Goal: Task Accomplishment & Management: Complete application form

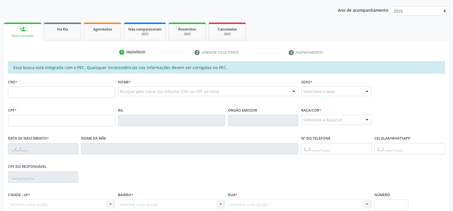
scroll to position [57, 0]
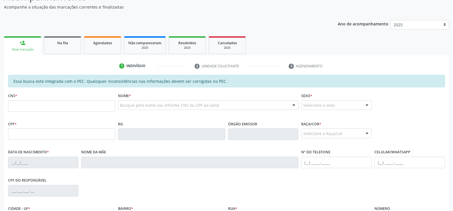
click at [54, 108] on input "text" at bounding box center [61, 105] width 107 height 11
type input "704 1090 6627 8850"
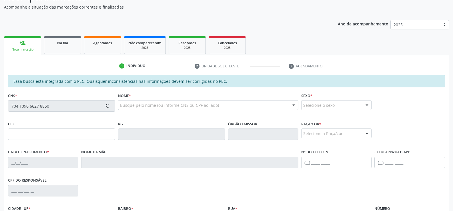
type input "061.614.024-08"
type input "[DATE]"
type input "[PERSON_NAME]"
type input "[PHONE_NUMBER]"
type input "S/N"
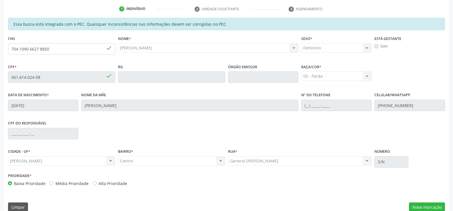
scroll to position [123, 0]
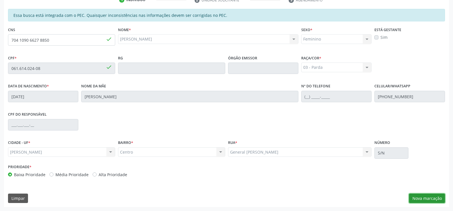
click at [419, 198] on button "Nova marcação" at bounding box center [427, 199] width 36 height 10
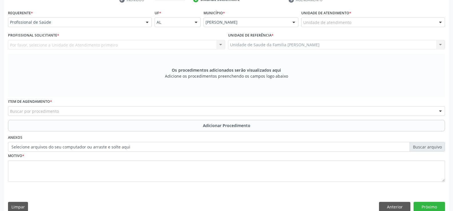
click at [149, 23] on div at bounding box center [147, 23] width 9 height 10
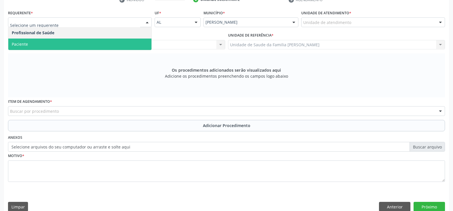
click at [88, 45] on span "Paciente" at bounding box center [79, 44] width 143 height 11
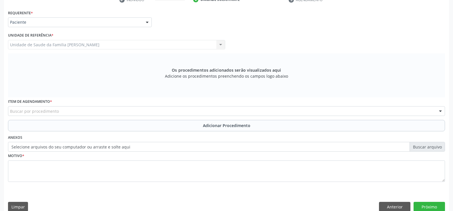
click at [98, 110] on div "Buscar por procedimento" at bounding box center [226, 111] width 437 height 10
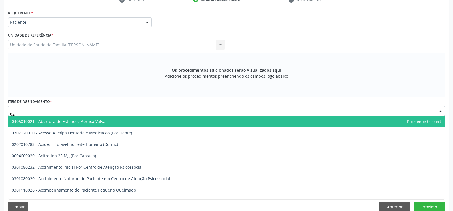
type input "0"
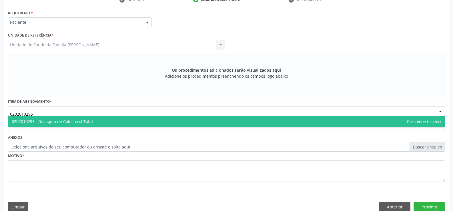
click at [120, 122] on span "0202010295 - Dosagem de Colesterol Total" at bounding box center [226, 121] width 436 height 11
type input "0202010295"
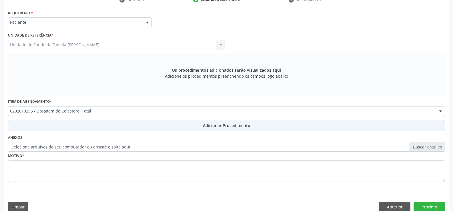
click at [218, 128] on span "Adicionar Procedimento" at bounding box center [226, 126] width 47 height 6
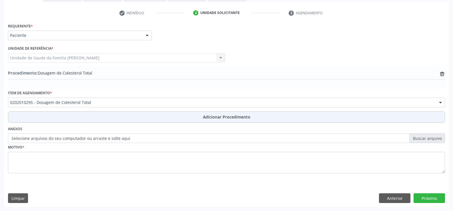
scroll to position [110, 0]
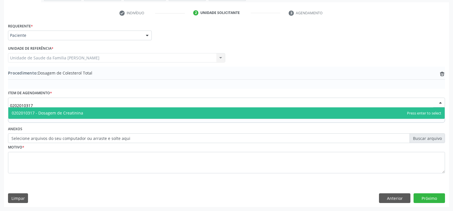
click at [139, 115] on span "0202010317 - Dosagem de Creatinina" at bounding box center [226, 112] width 436 height 11
type input "0202010317"
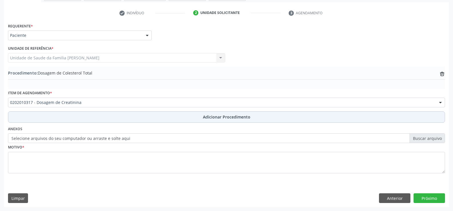
click at [210, 115] on span "Adicionar Procedimento" at bounding box center [226, 117] width 47 height 6
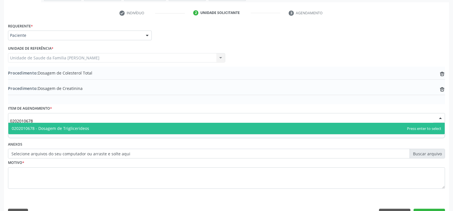
click at [206, 129] on span "0202010678 - Dosagem de Triglicerideos" at bounding box center [226, 128] width 436 height 11
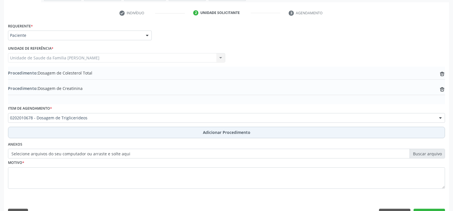
click at [222, 133] on span "Adicionar Procedimento" at bounding box center [226, 132] width 47 height 6
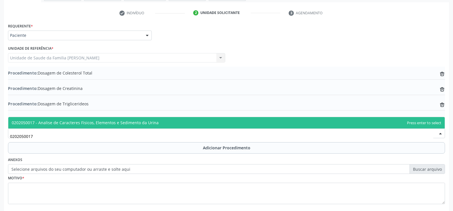
click at [161, 124] on span "0202050017 - Analise de Caracteres Fisicos, Elementos e Sedimento da Urina" at bounding box center [226, 122] width 436 height 11
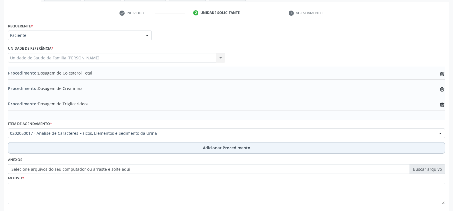
click at [227, 150] on span "Adicionar Procedimento" at bounding box center [226, 148] width 47 height 6
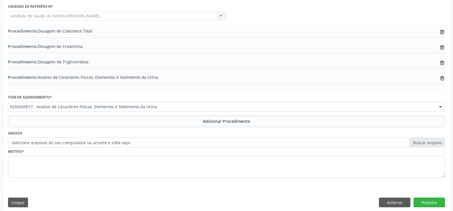
scroll to position [157, 0]
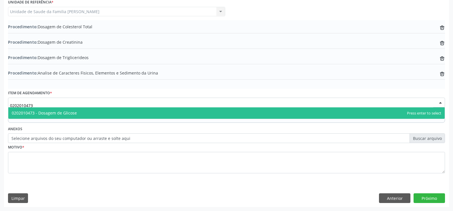
click at [180, 112] on span "0202010473 - Dosagem de Glicose" at bounding box center [226, 112] width 436 height 11
type input "0202010473"
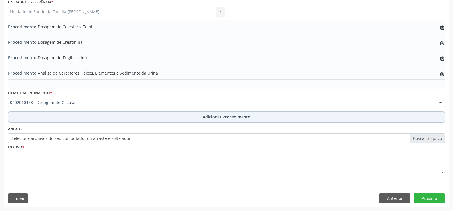
click at [217, 118] on span "Adicionar Procedimento" at bounding box center [226, 117] width 47 height 6
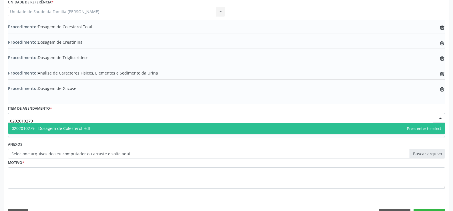
click at [123, 130] on span "0202010279 - Dosagem de Colesterol Hdl" at bounding box center [226, 128] width 436 height 11
type input "0202010279"
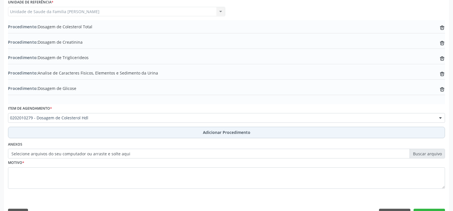
click at [218, 133] on span "Adicionar Procedimento" at bounding box center [226, 132] width 47 height 6
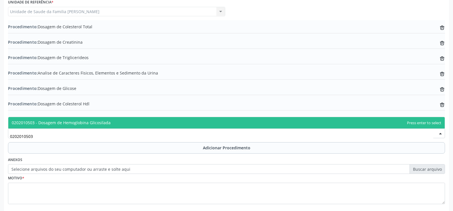
click at [129, 123] on span "0202010503 - Dosagem de Hemoglobina Glicosilada" at bounding box center [226, 122] width 436 height 11
type input "0202010503"
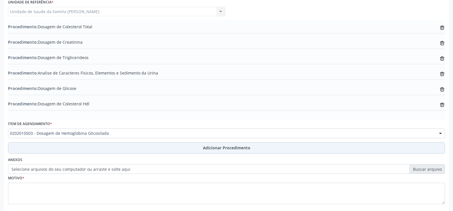
click at [216, 148] on span "Adicionar Procedimento" at bounding box center [226, 148] width 47 height 6
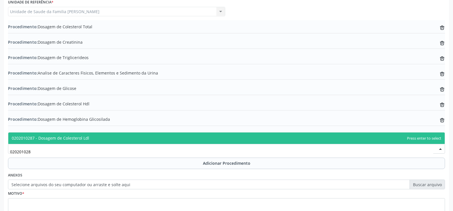
scroll to position [0, 0]
click at [127, 138] on span "0202010287 - Dosagem de Colesterol Ldl" at bounding box center [226, 138] width 436 height 11
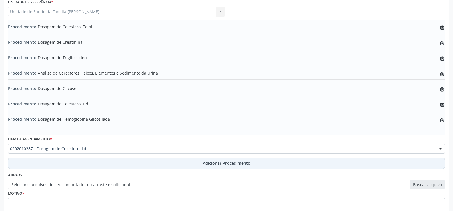
click at [206, 165] on span "Adicionar Procedimento" at bounding box center [226, 163] width 47 height 6
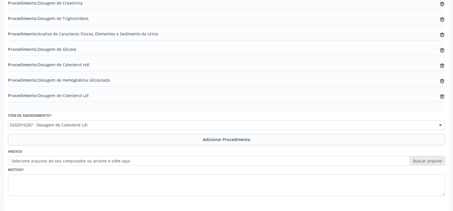
scroll to position [218, 0]
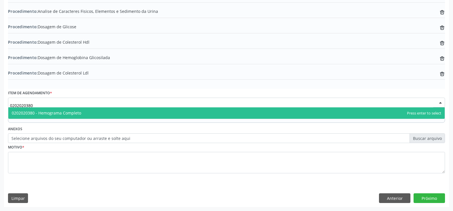
click at [174, 117] on span "0202020380 - Hemograma Completo" at bounding box center [226, 112] width 436 height 11
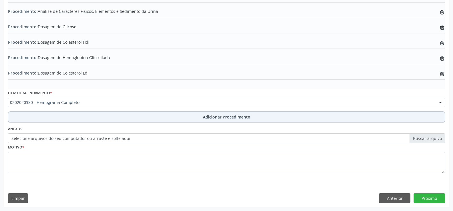
click at [206, 118] on span "Adicionar Procedimento" at bounding box center [226, 117] width 47 height 6
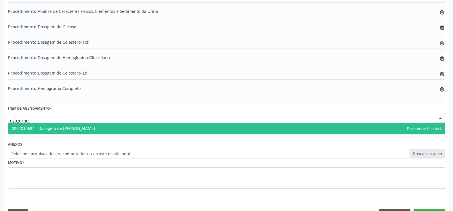
type input "0202010694"
click at [127, 130] on span "0202010694 - Dosagem de [PERSON_NAME]" at bounding box center [226, 128] width 436 height 11
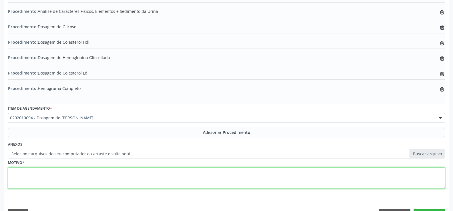
click at [111, 183] on textarea at bounding box center [226, 178] width 437 height 22
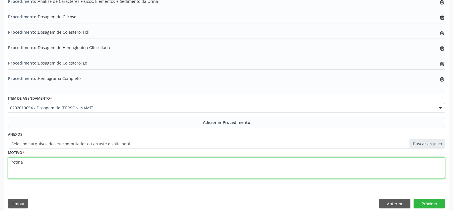
scroll to position [234, 0]
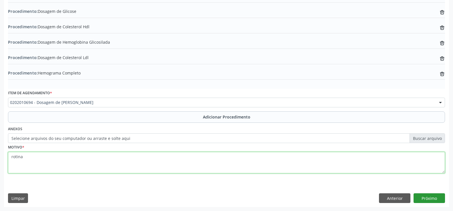
type textarea "rotina"
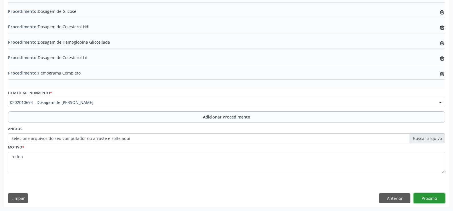
click at [423, 201] on button "Próximo" at bounding box center [428, 198] width 31 height 10
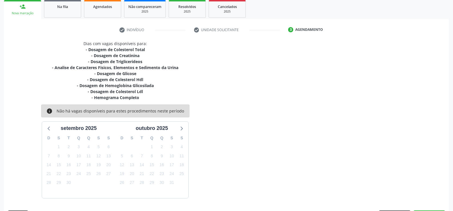
scroll to position [110, 0]
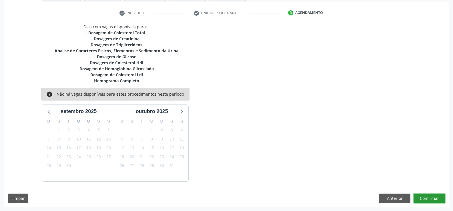
click at [423, 201] on button "Confirmar" at bounding box center [428, 199] width 31 height 10
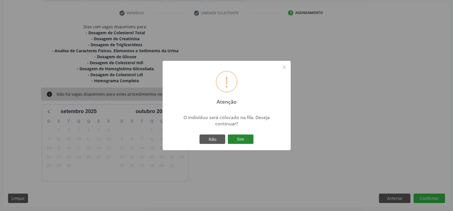
click at [245, 139] on button "Sim" at bounding box center [241, 140] width 26 height 10
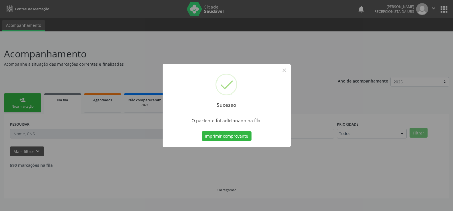
scroll to position [0, 0]
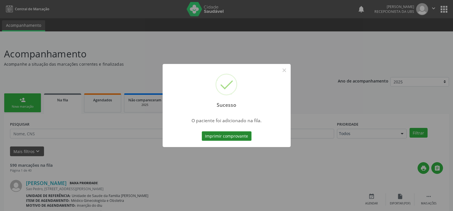
click at [234, 138] on button "Imprimir comprovante" at bounding box center [227, 136] width 50 height 10
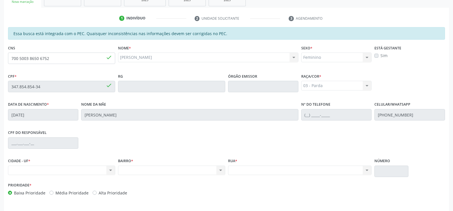
scroll to position [95, 0]
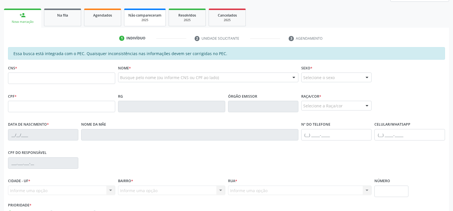
scroll to position [86, 0]
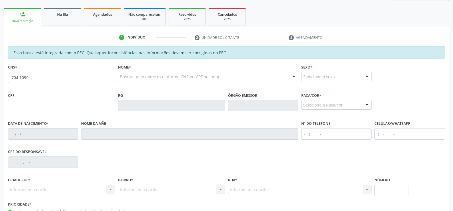
type input "704 1090 6627 8850"
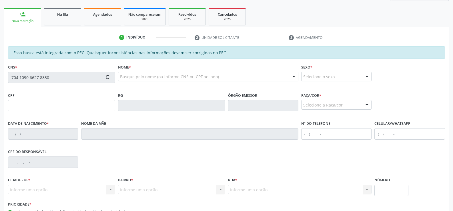
type input "061.614.024-08"
type input "[DATE]"
type input "[PERSON_NAME]"
type input "[PHONE_NUMBER]"
type input "S/N"
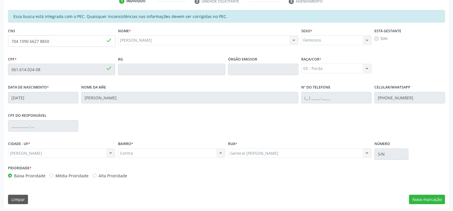
scroll to position [123, 0]
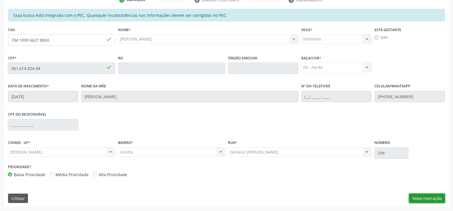
click at [423, 197] on button "Nova marcação" at bounding box center [427, 199] width 36 height 10
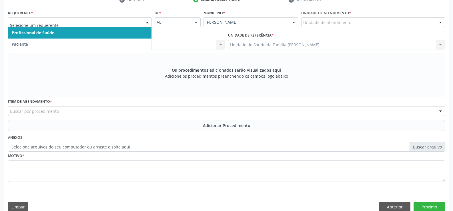
click at [148, 22] on div at bounding box center [147, 23] width 9 height 10
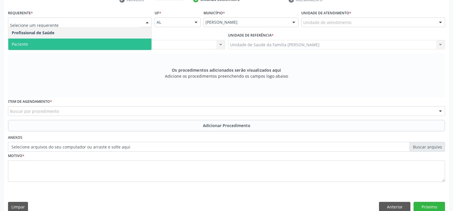
click at [112, 46] on span "Paciente" at bounding box center [79, 44] width 143 height 11
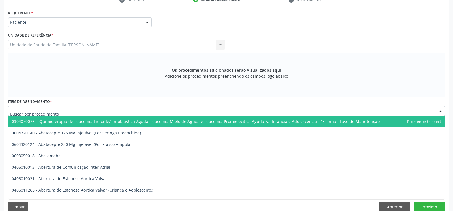
click at [125, 111] on div at bounding box center [226, 111] width 437 height 10
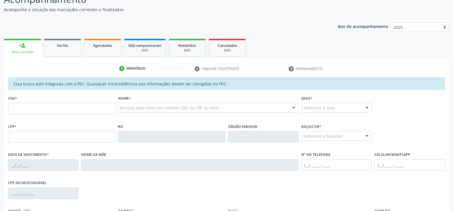
scroll to position [57, 0]
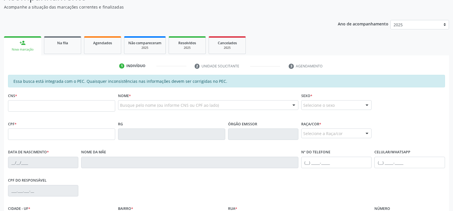
click at [51, 105] on input "text" at bounding box center [61, 105] width 107 height 11
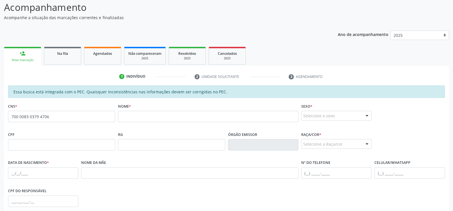
scroll to position [37, 0]
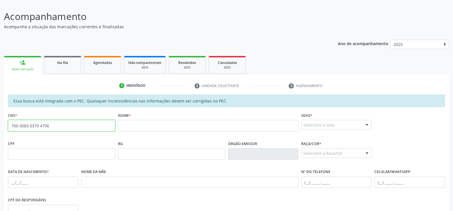
click at [56, 127] on input "700 0083 0379 4706" at bounding box center [61, 125] width 107 height 11
type input "7"
type input "708 6005 1469 6081"
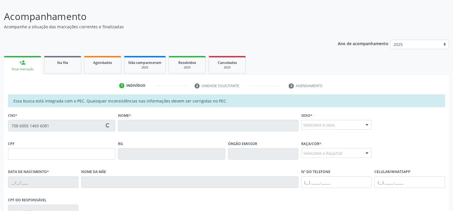
type input "094.407.924-50"
type input "[DATE]"
type input "[PERSON_NAME]"
type input "[PHONE_NUMBER]"
type input "13"
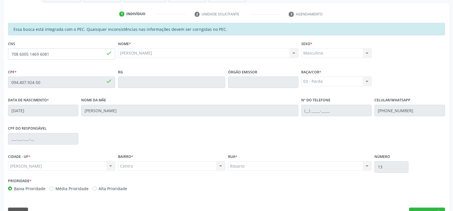
scroll to position [123, 0]
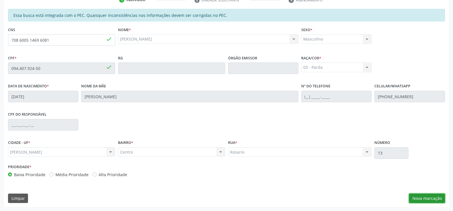
click at [426, 199] on button "Nova marcação" at bounding box center [427, 199] width 36 height 10
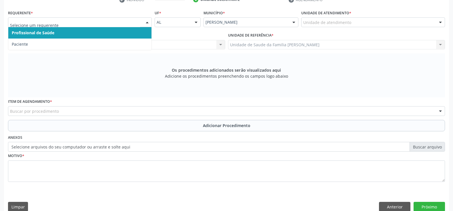
click at [148, 24] on div at bounding box center [147, 23] width 9 height 10
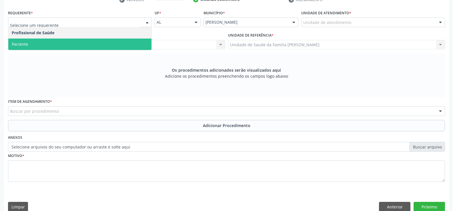
click at [119, 47] on span "Paciente" at bounding box center [79, 44] width 143 height 11
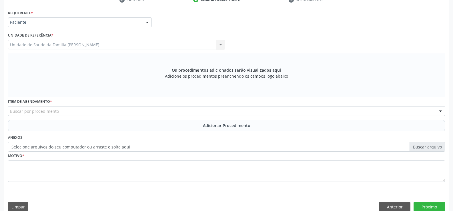
click at [133, 111] on div "Buscar por procedimento" at bounding box center [226, 111] width 437 height 10
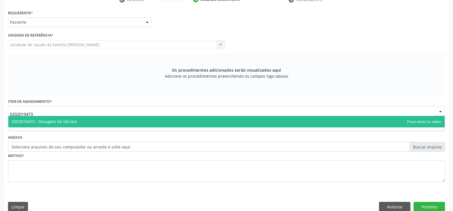
click at [168, 124] on span "0202010473 - Dosagem de Glicose" at bounding box center [226, 121] width 436 height 11
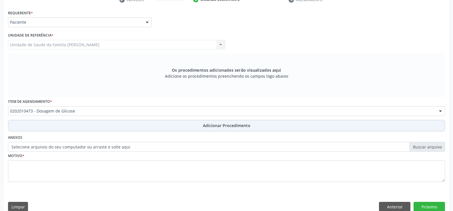
click at [212, 126] on span "Adicionar Procedimento" at bounding box center [226, 126] width 47 height 6
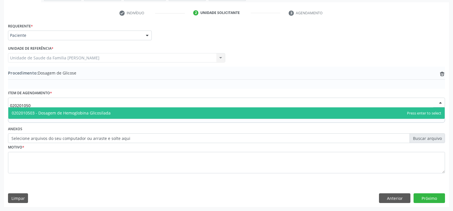
type input "0202010503"
click at [160, 112] on span "0202010503 - Dosagem de Hemoglobina Glicosilada" at bounding box center [226, 112] width 436 height 11
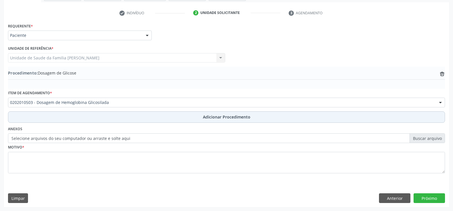
click at [214, 119] on span "Adicionar Procedimento" at bounding box center [226, 117] width 47 height 6
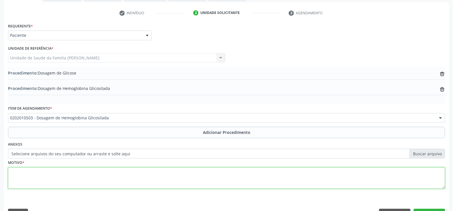
click at [77, 180] on textarea at bounding box center [226, 178] width 437 height 22
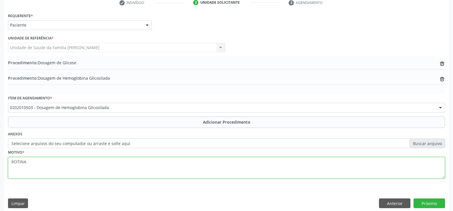
scroll to position [126, 0]
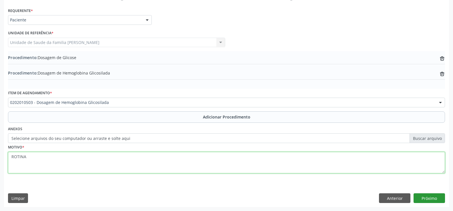
type textarea "ROTINA"
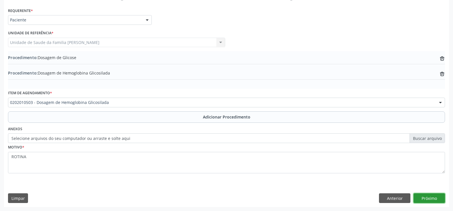
click at [427, 199] on button "Próximo" at bounding box center [428, 198] width 31 height 10
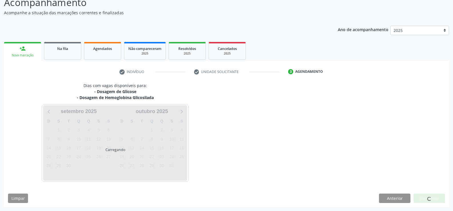
scroll to position [68, 0]
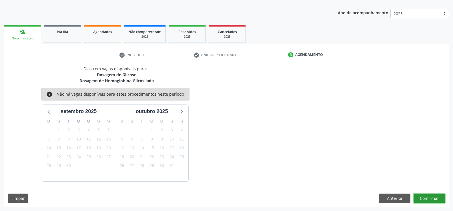
click at [427, 199] on button "Confirmar" at bounding box center [428, 199] width 31 height 10
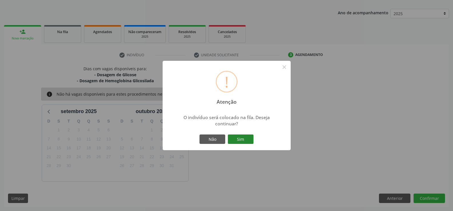
click at [241, 139] on button "Sim" at bounding box center [241, 140] width 26 height 10
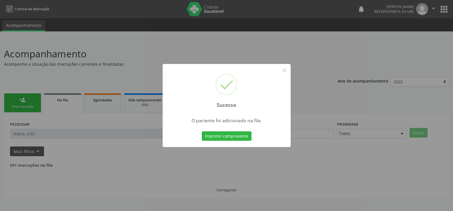
scroll to position [0, 0]
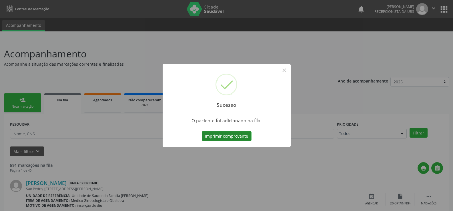
click at [225, 138] on button "Imprimir comprovante" at bounding box center [227, 136] width 50 height 10
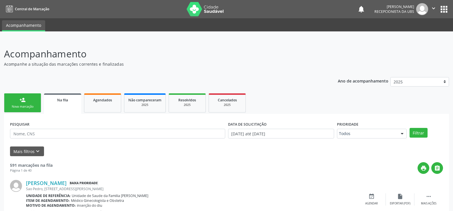
click at [27, 102] on link "person_add Nova marcação" at bounding box center [22, 102] width 37 height 19
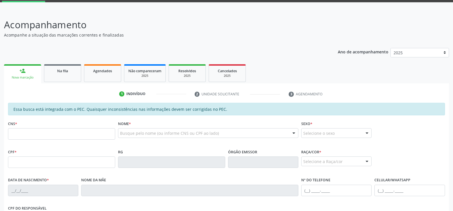
scroll to position [57, 0]
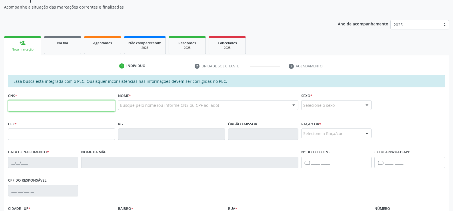
click at [58, 107] on input "text" at bounding box center [61, 105] width 107 height 11
type input "708 6005 1469 6081"
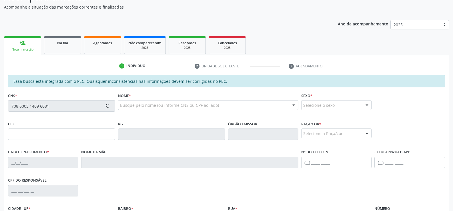
type input "094.407.924-50"
type input "[DATE]"
type input "[PERSON_NAME]"
type input "[PHONE_NUMBER]"
type input "13"
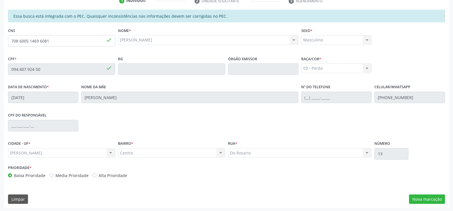
scroll to position [123, 0]
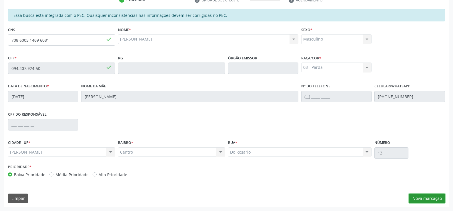
click at [424, 198] on button "Nova marcação" at bounding box center [427, 199] width 36 height 10
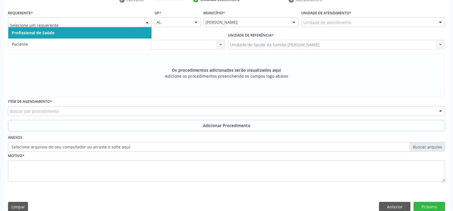
click at [148, 23] on div at bounding box center [147, 23] width 9 height 10
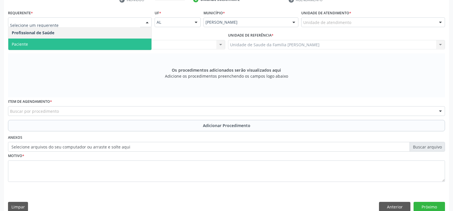
click at [116, 47] on span "Paciente" at bounding box center [79, 44] width 143 height 11
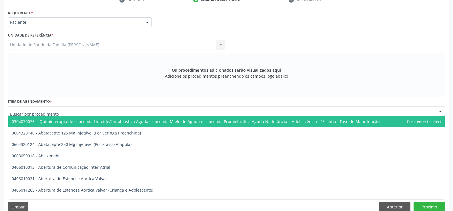
click at [134, 112] on div at bounding box center [226, 111] width 437 height 10
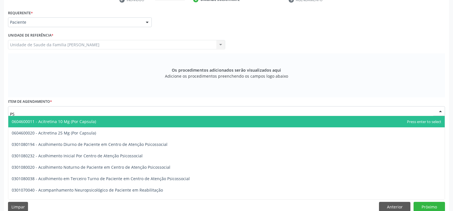
type input "P"
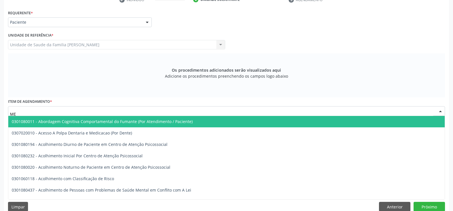
type input "M"
type input "m"
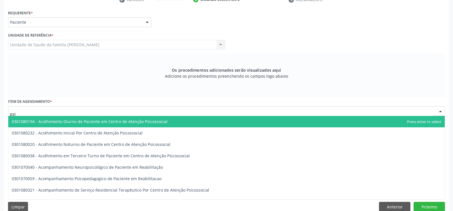
type input "psiq"
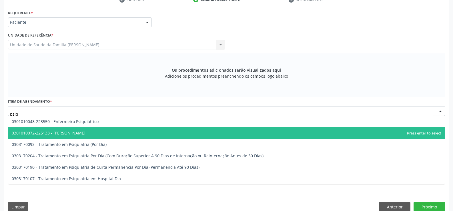
click at [85, 135] on span "0301010072-225133 - [PERSON_NAME]" at bounding box center [49, 132] width 74 height 5
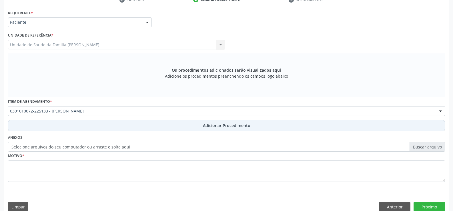
click at [213, 128] on span "Adicionar Procedimento" at bounding box center [226, 126] width 47 height 6
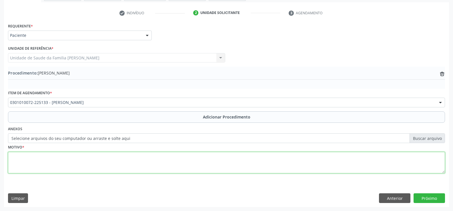
click at [144, 164] on textarea at bounding box center [226, 163] width 437 height 22
type textarea "Necessidade de Regular a Medicaçao Solicito Avaliaçao do Especialista"
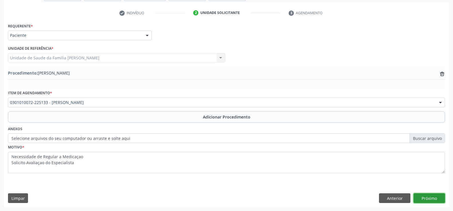
click at [431, 199] on button "Próximo" at bounding box center [428, 198] width 31 height 10
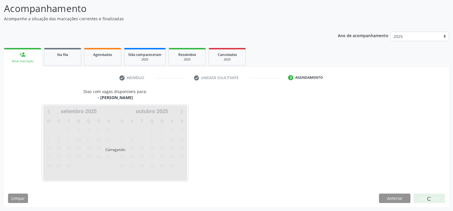
scroll to position [62, 0]
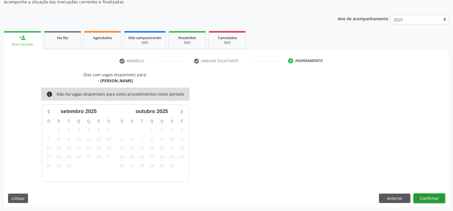
click at [432, 199] on button "Confirmar" at bounding box center [428, 199] width 31 height 10
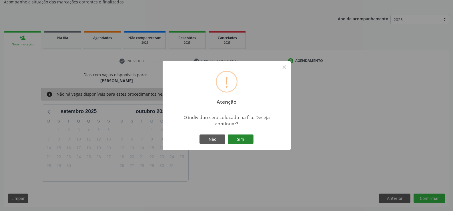
click at [242, 141] on button "Sim" at bounding box center [241, 140] width 26 height 10
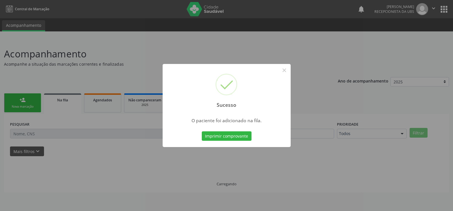
scroll to position [0, 0]
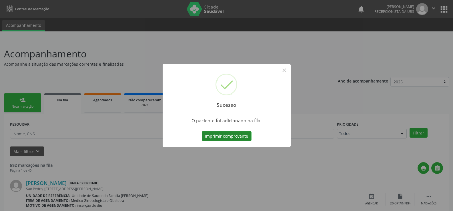
click at [229, 136] on button "Imprimir comprovante" at bounding box center [227, 136] width 50 height 10
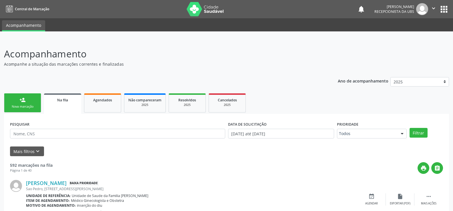
click at [26, 102] on link "person_add Nova marcação" at bounding box center [22, 102] width 37 height 19
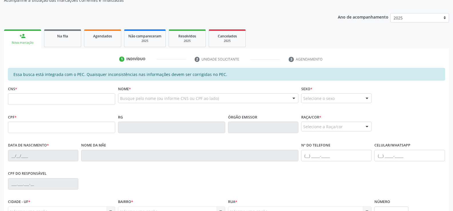
scroll to position [86, 0]
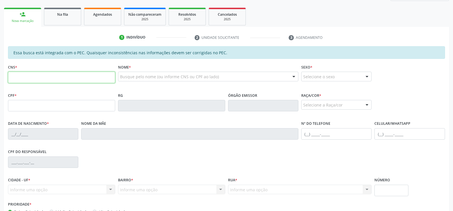
click at [57, 77] on input "text" at bounding box center [61, 77] width 107 height 11
type input "898 0034 7269 0137"
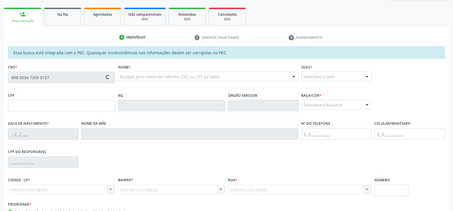
type input "122.512.764-59"
type input "[DATE]"
type input "[PERSON_NAME]"
type input "[PHONE_NUMBER]"
type input "S/N"
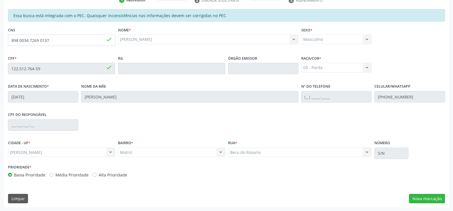
scroll to position [123, 0]
click at [417, 197] on button "Nova marcação" at bounding box center [427, 199] width 36 height 10
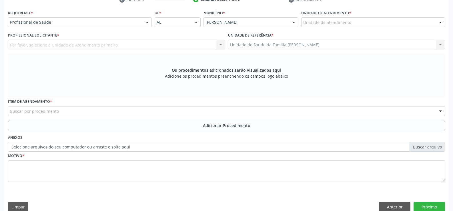
click at [147, 24] on div at bounding box center [147, 23] width 9 height 10
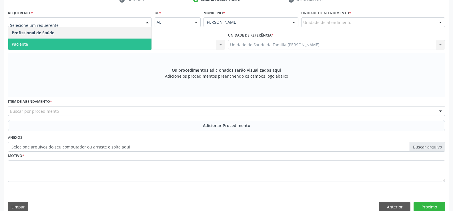
click at [101, 45] on span "Paciente" at bounding box center [79, 44] width 143 height 11
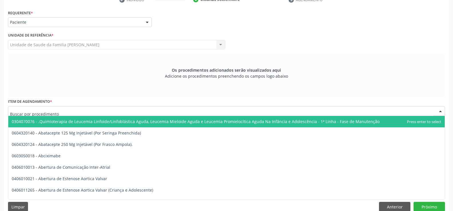
click at [103, 112] on div at bounding box center [226, 111] width 437 height 10
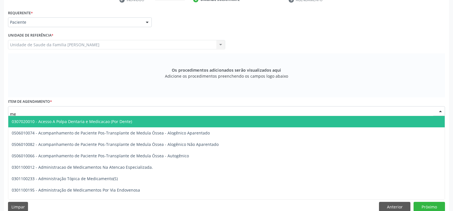
type input "m"
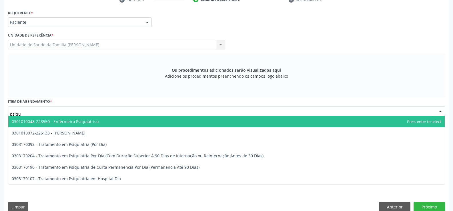
type input "psiqui"
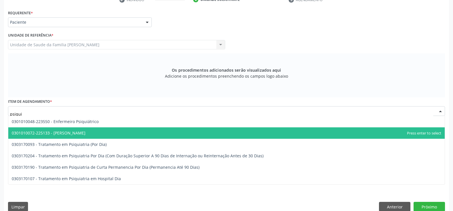
click at [79, 133] on span "0301010072-225133 - [PERSON_NAME]" at bounding box center [49, 132] width 74 height 5
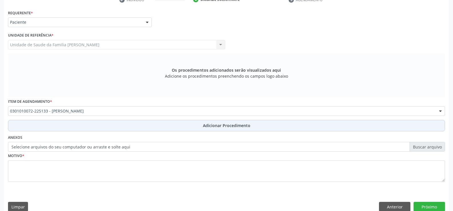
click at [219, 127] on span "Adicionar Procedimento" at bounding box center [226, 126] width 47 height 6
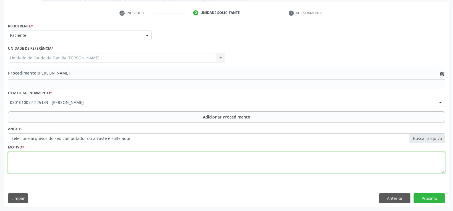
click at [131, 164] on textarea at bounding box center [226, 163] width 437 height 22
type textarea "Necessidade de Regular a Medicaçao Solicito Avaliaçao do Especialista"
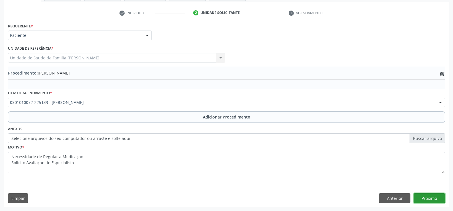
click at [429, 199] on button "Próximo" at bounding box center [428, 198] width 31 height 10
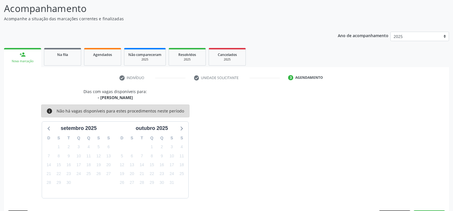
scroll to position [62, 0]
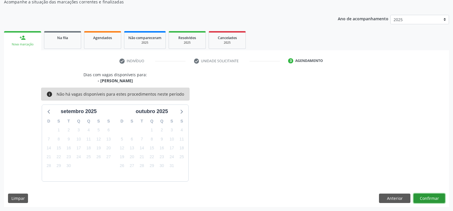
click at [429, 199] on button "Confirmar" at bounding box center [428, 199] width 31 height 10
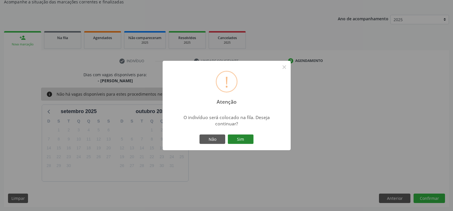
click at [241, 140] on button "Sim" at bounding box center [241, 140] width 26 height 10
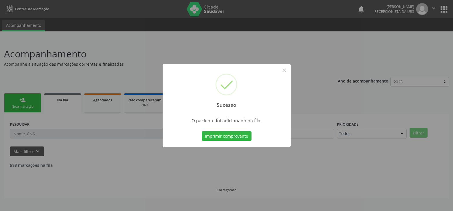
scroll to position [0, 0]
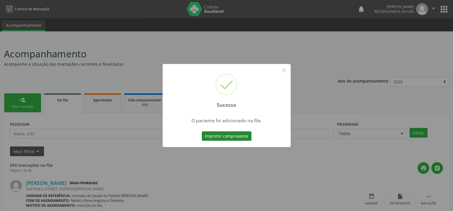
click at [234, 139] on button "Imprimir comprovante" at bounding box center [227, 136] width 50 height 10
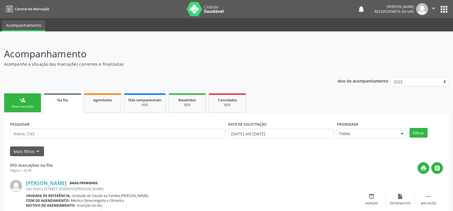
click at [20, 100] on div "person_add" at bounding box center [22, 100] width 6 height 6
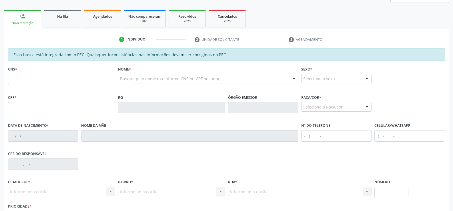
scroll to position [86, 0]
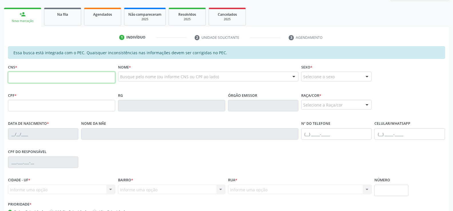
click at [58, 78] on input "text" at bounding box center [61, 77] width 107 height 11
type input "700 0083 0379 4706"
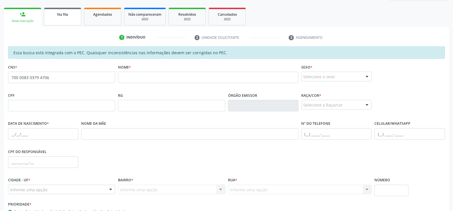
click at [66, 16] on span "Na fila" at bounding box center [62, 14] width 11 height 5
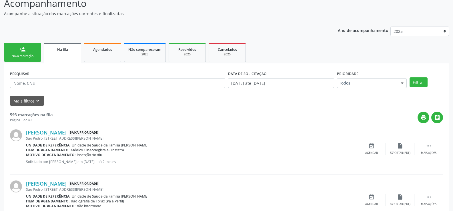
scroll to position [57, 0]
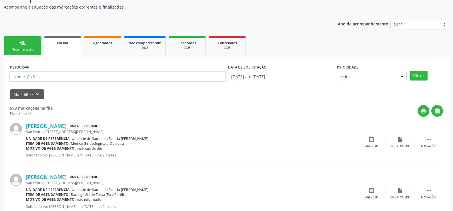
click at [99, 77] on input "text" at bounding box center [117, 77] width 215 height 10
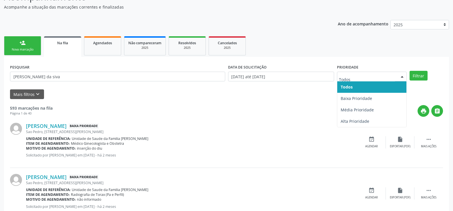
click at [401, 76] on div at bounding box center [402, 77] width 9 height 10
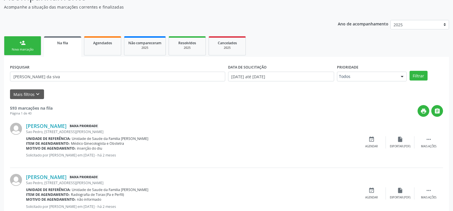
click at [263, 121] on div "[PERSON_NAME] Baixa Prioridade [STREET_ADDRESS][PERSON_NAME] Unidade de referên…" at bounding box center [226, 142] width 433 height 51
click at [415, 76] on button "Filtrar" at bounding box center [418, 76] width 18 height 10
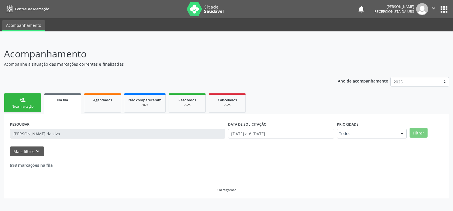
scroll to position [0, 0]
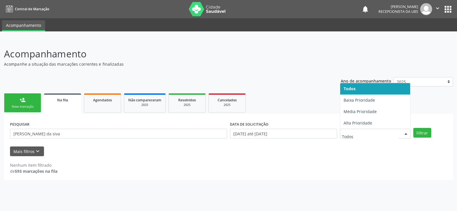
click at [405, 134] on div at bounding box center [406, 134] width 9 height 10
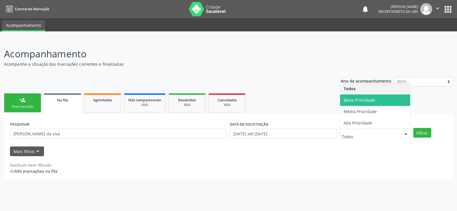
click at [361, 101] on span "Baixa Prioridade" at bounding box center [359, 99] width 31 height 5
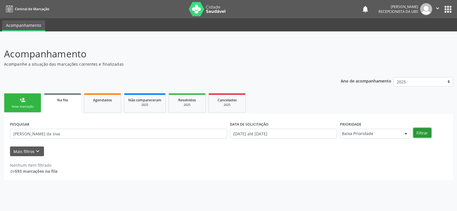
click at [419, 134] on button "Filtrar" at bounding box center [422, 133] width 18 height 10
click at [57, 136] on input "[PERSON_NAME] da siva" at bounding box center [118, 134] width 217 height 10
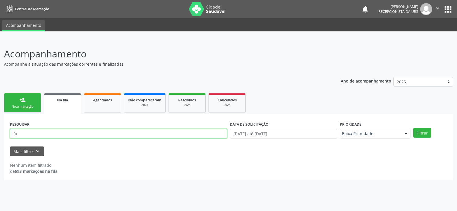
type input "f"
click at [98, 102] on span "Agendados" at bounding box center [102, 100] width 19 height 5
click at [96, 135] on input "text" at bounding box center [118, 134] width 217 height 10
type input "[PERSON_NAME] da siva"
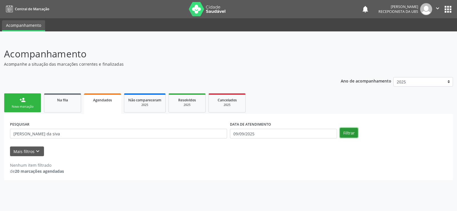
click at [351, 135] on button "Filtrar" at bounding box center [349, 133] width 18 height 10
click at [57, 102] on span "Na fila" at bounding box center [62, 100] width 11 height 5
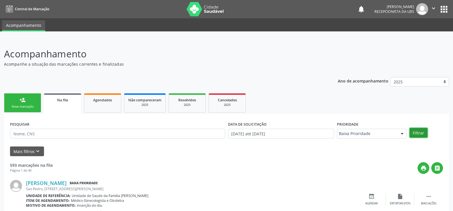
click at [420, 134] on button "Filtrar" at bounding box center [418, 133] width 18 height 10
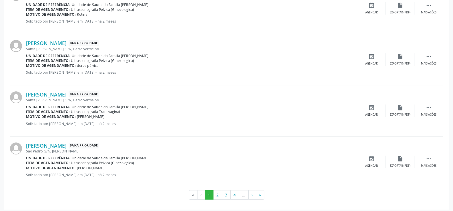
scroll to position [782, 0]
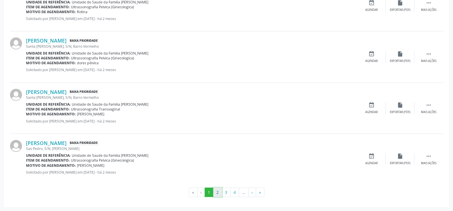
click at [218, 194] on button "2" at bounding box center [217, 193] width 9 height 10
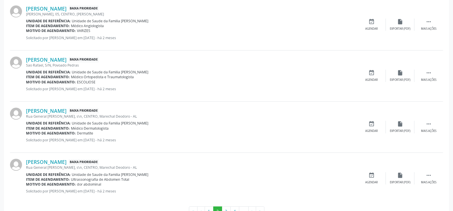
scroll to position [762, 0]
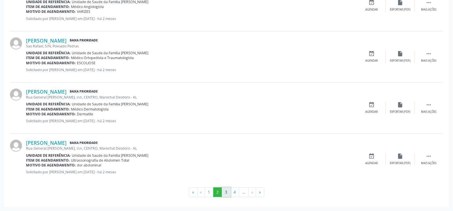
click at [225, 192] on button "3" at bounding box center [226, 192] width 9 height 10
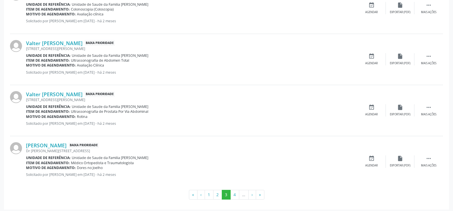
scroll to position [757, 0]
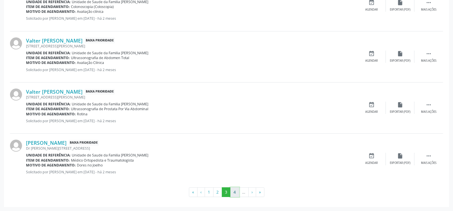
click at [232, 191] on button "4" at bounding box center [234, 192] width 9 height 10
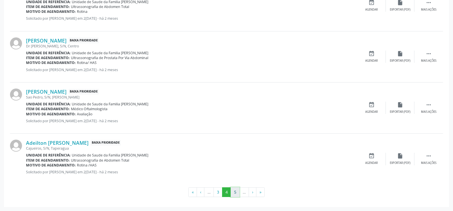
click at [233, 193] on button "5" at bounding box center [235, 192] width 9 height 10
click at [235, 194] on button "6" at bounding box center [235, 192] width 9 height 10
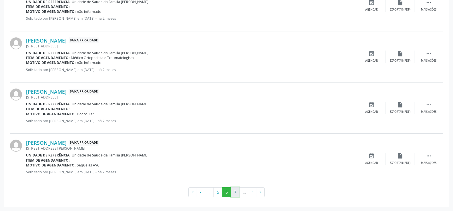
click at [234, 192] on button "7" at bounding box center [235, 192] width 9 height 10
click at [235, 191] on button "8" at bounding box center [235, 192] width 9 height 10
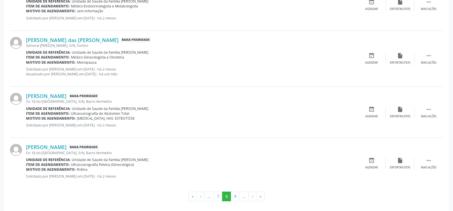
scroll to position [767, 0]
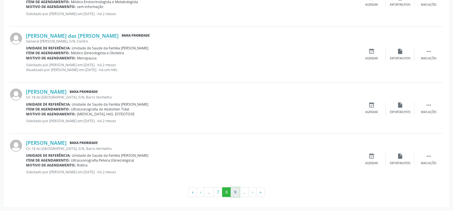
click at [235, 192] on button "9" at bounding box center [235, 192] width 9 height 10
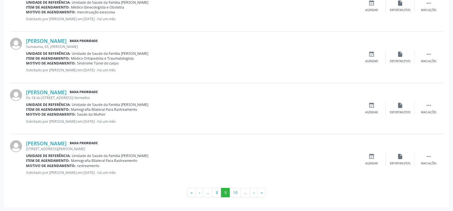
scroll to position [782, 0]
click at [234, 193] on button "10" at bounding box center [234, 193] width 11 height 10
click at [233, 193] on button "11" at bounding box center [236, 192] width 11 height 10
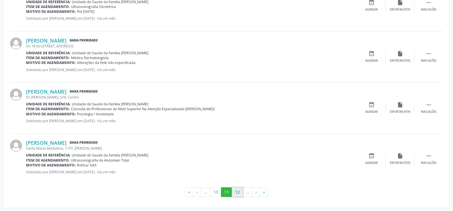
click at [239, 192] on button "12" at bounding box center [237, 192] width 11 height 10
click at [237, 195] on button "13" at bounding box center [237, 192] width 11 height 10
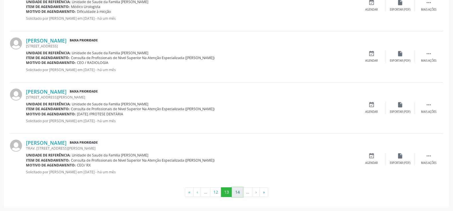
click at [238, 194] on button "14" at bounding box center [237, 192] width 11 height 10
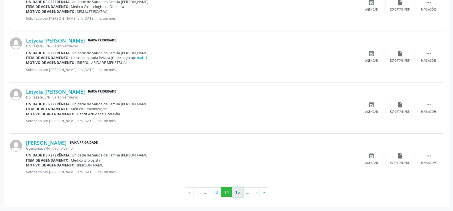
click at [237, 195] on button "15" at bounding box center [237, 192] width 11 height 10
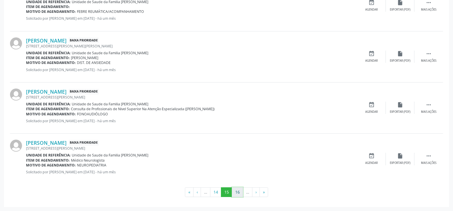
click at [236, 193] on button "16" at bounding box center [237, 192] width 11 height 10
click at [238, 194] on button "17" at bounding box center [237, 192] width 11 height 10
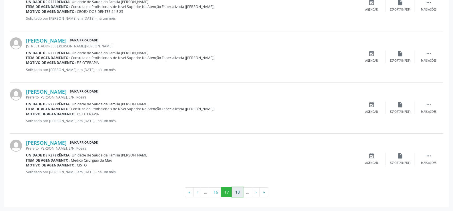
click at [240, 197] on button "18" at bounding box center [237, 192] width 11 height 10
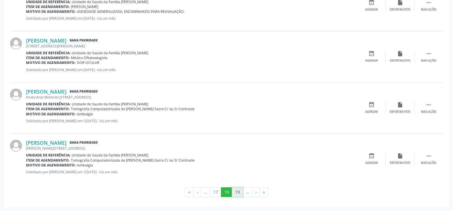
click at [236, 193] on button "19" at bounding box center [237, 192] width 11 height 10
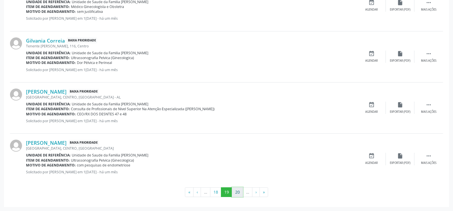
click at [238, 193] on button "20" at bounding box center [237, 192] width 11 height 10
click at [238, 193] on button "21" at bounding box center [237, 192] width 11 height 10
click at [239, 192] on button "22" at bounding box center [237, 192] width 11 height 10
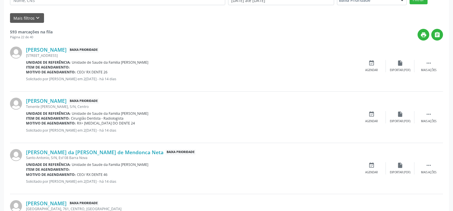
scroll to position [0, 0]
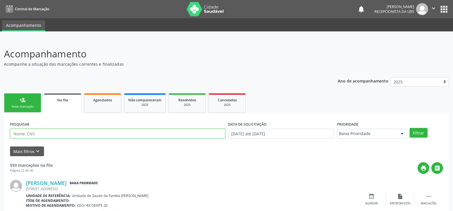
click at [102, 135] on input "text" at bounding box center [117, 134] width 215 height 10
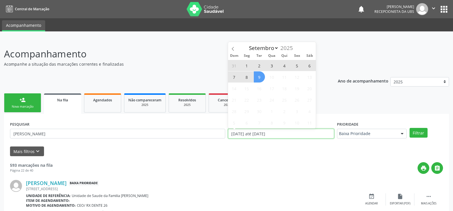
click at [293, 134] on input "[DATE] até [DATE]" at bounding box center [281, 134] width 106 height 10
click at [263, 166] on div "print " at bounding box center [248, 168] width 390 height 12
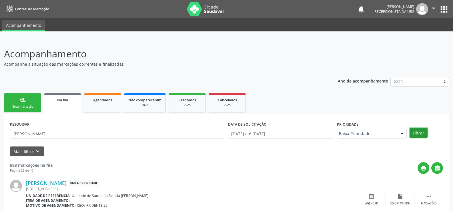
click at [417, 134] on button "Filtrar" at bounding box center [418, 133] width 18 height 10
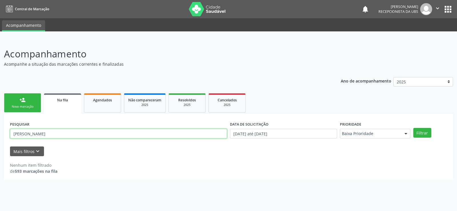
click at [68, 133] on input "[PERSON_NAME]" at bounding box center [118, 134] width 217 height 10
type input "e"
type input "[PERSON_NAME] da siva"
click at [63, 102] on span "Na fila" at bounding box center [62, 100] width 11 height 5
click at [63, 99] on span "Na fila" at bounding box center [62, 100] width 11 height 5
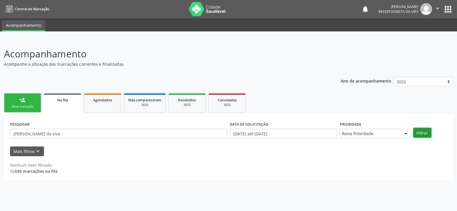
click at [424, 132] on button "Filtrar" at bounding box center [422, 133] width 18 height 10
click at [104, 103] on link "Agendados" at bounding box center [102, 102] width 37 height 19
click at [348, 133] on button "Filtrar" at bounding box center [349, 133] width 18 height 10
click at [62, 101] on span "Na fila" at bounding box center [62, 100] width 11 height 5
click at [27, 151] on button "Mais filtros keyboard_arrow_down" at bounding box center [27, 152] width 34 height 10
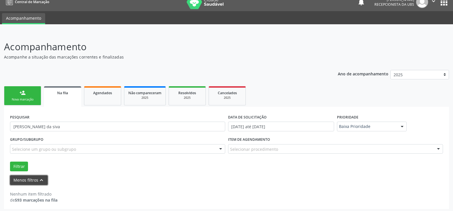
scroll to position [9, 0]
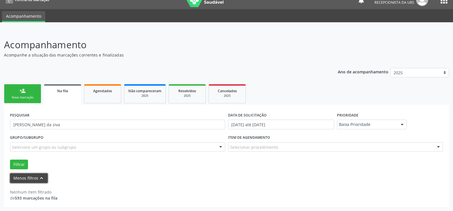
click at [40, 177] on icon "keyboard_arrow_up" at bounding box center [41, 178] width 6 height 6
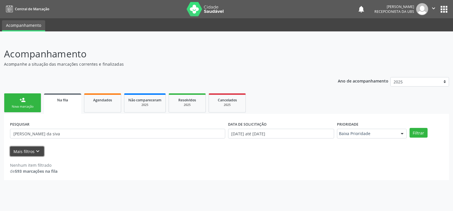
scroll to position [0, 0]
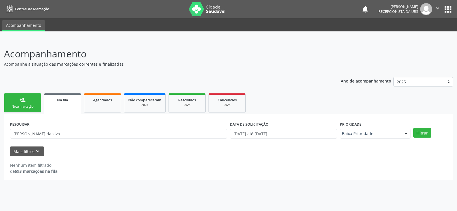
click at [27, 103] on link "person_add Nova marcação" at bounding box center [22, 102] width 37 height 19
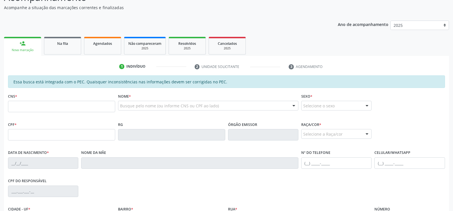
scroll to position [57, 0]
click at [62, 103] on input "text" at bounding box center [61, 105] width 107 height 11
type input "704 1090 6627 8850"
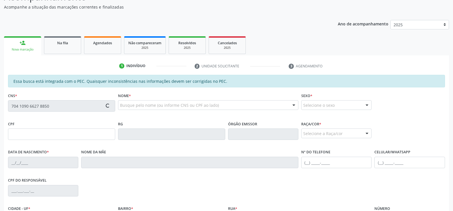
type input "061.614.024-08"
type input "[DATE]"
type input "[PERSON_NAME]"
type input "[PHONE_NUMBER]"
type input "S/N"
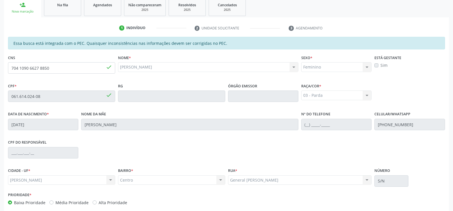
scroll to position [86, 0]
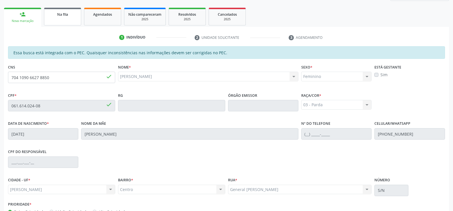
click at [61, 19] on link "Na fila" at bounding box center [62, 17] width 37 height 18
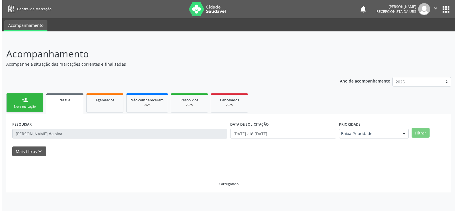
scroll to position [0, 0]
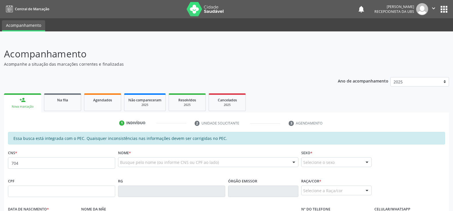
type input "704 1090 6627 8850"
type input "061.614.024-08"
type input "[DATE]"
type input "[PERSON_NAME]"
type input "[PHONE_NUMBER]"
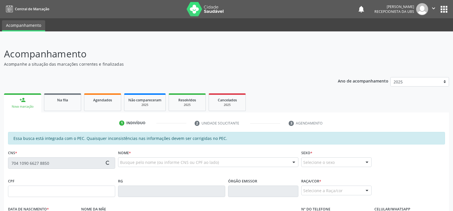
type input "S/N"
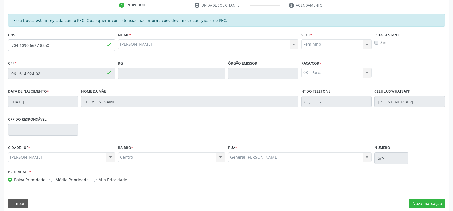
scroll to position [123, 0]
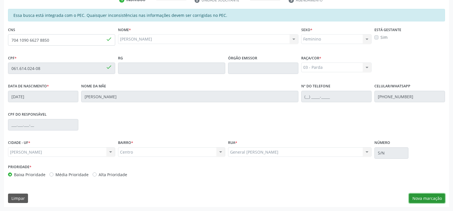
click at [431, 201] on button "Nova marcação" at bounding box center [427, 199] width 36 height 10
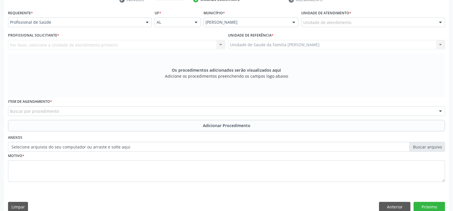
click at [147, 23] on div at bounding box center [147, 23] width 9 height 10
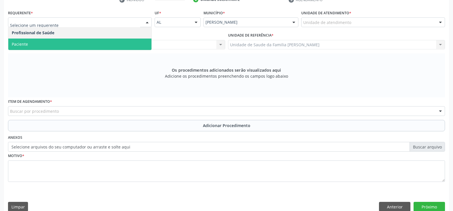
click at [124, 42] on span "Paciente" at bounding box center [79, 44] width 143 height 11
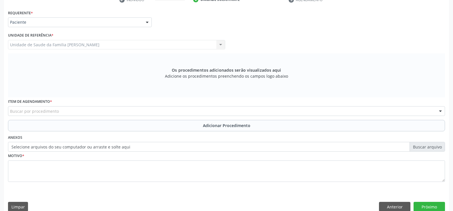
click at [109, 111] on div "Buscar por procedimento" at bounding box center [226, 111] width 437 height 10
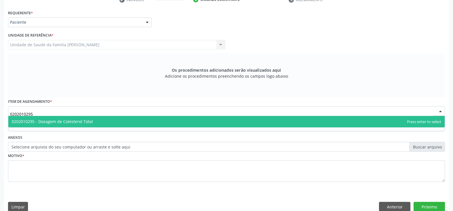
click at [163, 122] on span "0202010295 - Dosagem de Colesterol Total" at bounding box center [226, 121] width 436 height 11
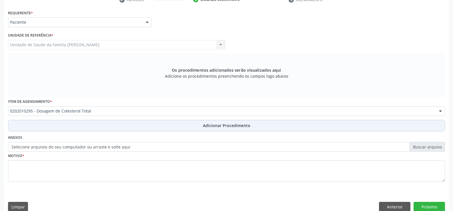
click at [231, 129] on button "Adicionar Procedimento" at bounding box center [226, 125] width 437 height 11
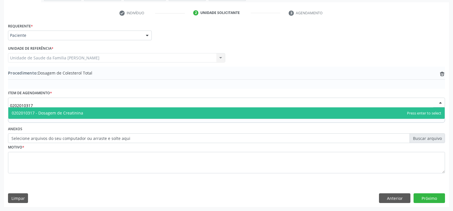
click at [111, 113] on span "0202010317 - Dosagem de Creatinina" at bounding box center [226, 112] width 436 height 11
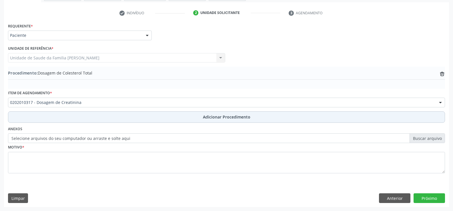
click at [213, 120] on span "Adicionar Procedimento" at bounding box center [226, 117] width 47 height 6
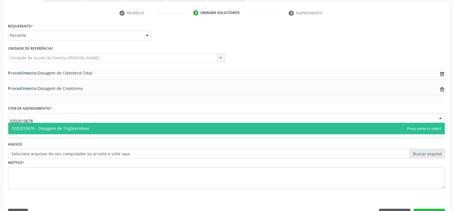
click at [142, 128] on span "0202010678 - Dosagem de Triglicerideos" at bounding box center [226, 128] width 436 height 11
type input "0202010678"
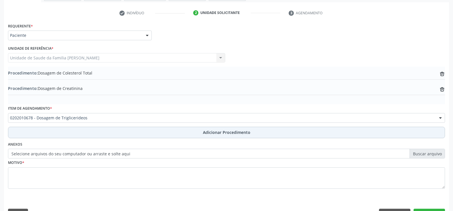
click at [207, 133] on span "Adicionar Procedimento" at bounding box center [226, 132] width 47 height 6
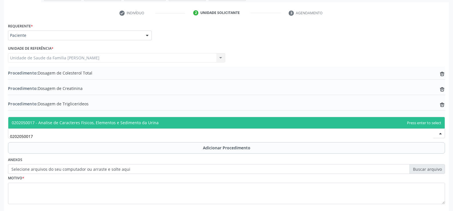
click at [172, 126] on span "0202050017 - Analise de Caracteres Fisicos, Elementos e Sedimento da Urina" at bounding box center [226, 122] width 436 height 11
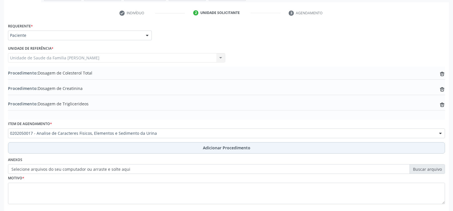
click at [229, 151] on span "Adicionar Procedimento" at bounding box center [226, 148] width 47 height 6
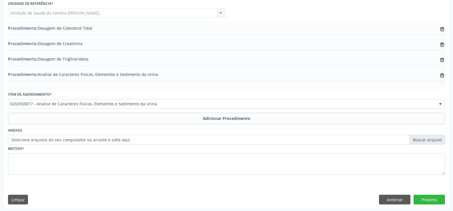
scroll to position [157, 0]
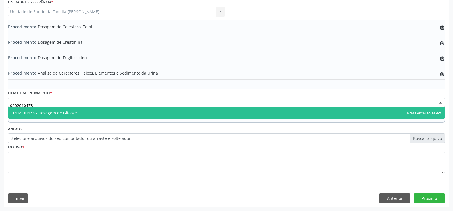
click at [137, 111] on span "0202010473 - Dosagem de Glicose" at bounding box center [226, 112] width 436 height 11
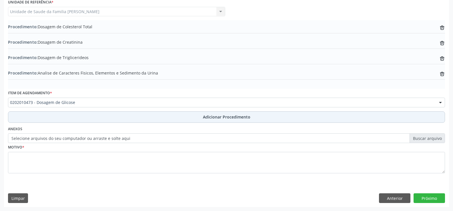
click at [222, 118] on span "Adicionar Procedimento" at bounding box center [226, 117] width 47 height 6
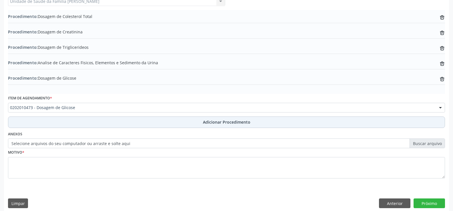
scroll to position [172, 0]
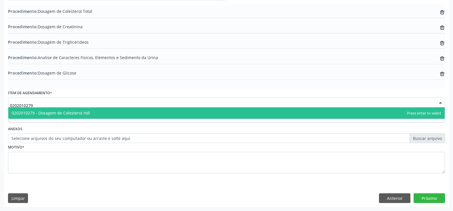
click at [118, 113] on span "0202010279 - Dosagem de Colesterol Hdl" at bounding box center [226, 112] width 436 height 11
type input "0202010279"
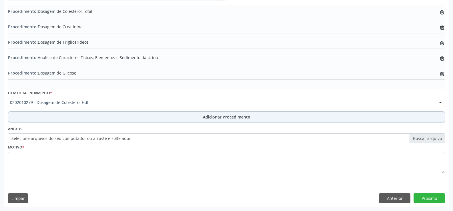
click at [211, 120] on button "Adicionar Procedimento" at bounding box center [226, 116] width 437 height 11
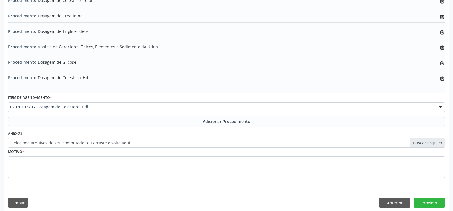
scroll to position [187, 0]
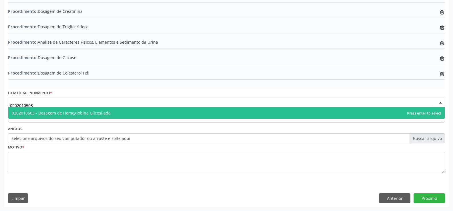
click at [125, 115] on span "0202010503 - Dosagem de Hemoglobina Glicosilada" at bounding box center [226, 112] width 436 height 11
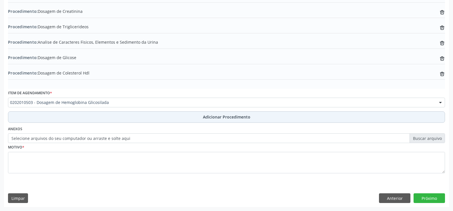
click at [220, 118] on span "Adicionar Procedimento" at bounding box center [226, 117] width 47 height 6
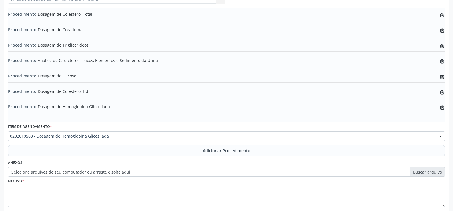
scroll to position [159, 0]
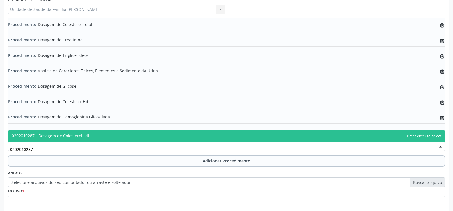
click at [142, 137] on span "0202010287 - Dosagem de Colesterol Ldl" at bounding box center [226, 135] width 436 height 11
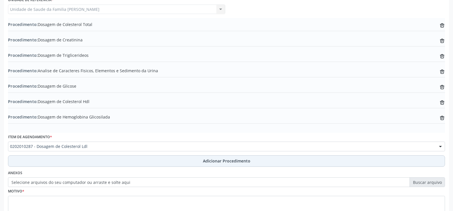
click at [221, 159] on span "Adicionar Procedimento" at bounding box center [226, 161] width 47 height 6
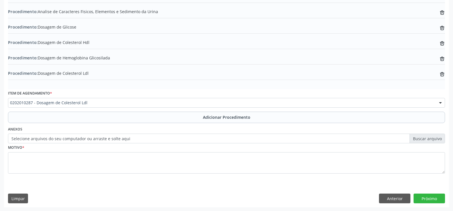
scroll to position [218, 0]
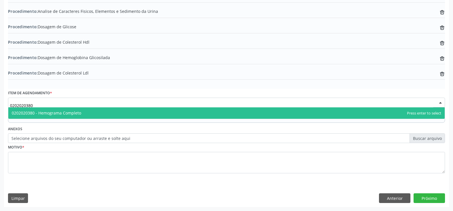
click at [123, 113] on span "0202020380 - Hemograma Completo" at bounding box center [226, 112] width 436 height 11
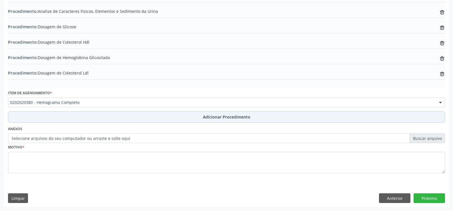
click at [209, 119] on span "Adicionar Procedimento" at bounding box center [226, 117] width 47 height 6
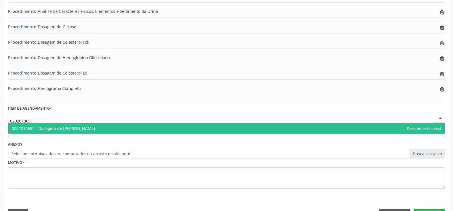
type input "0202010694"
click at [121, 127] on span "0202010694 - Dosagem de [PERSON_NAME]" at bounding box center [226, 128] width 436 height 11
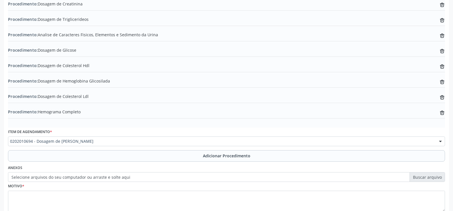
scroll to position [205, 0]
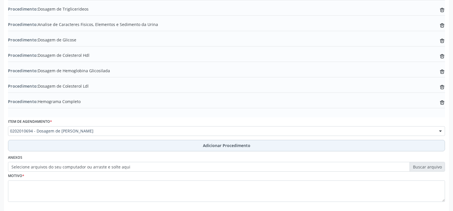
click at [222, 147] on span "Adicionar Procedimento" at bounding box center [226, 146] width 47 height 6
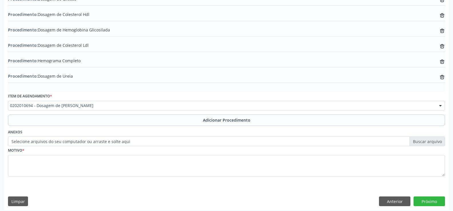
scroll to position [249, 0]
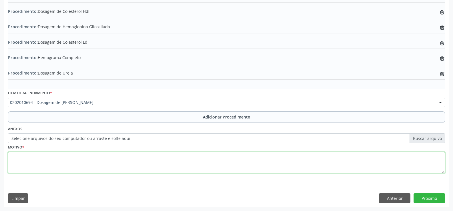
click at [132, 161] on textarea at bounding box center [226, 163] width 437 height 22
type textarea "ROTINA"
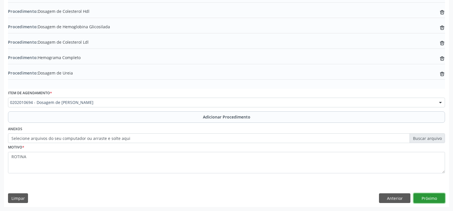
click at [429, 198] on button "Próximo" at bounding box center [428, 198] width 31 height 10
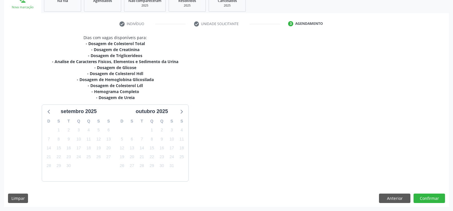
scroll to position [116, 0]
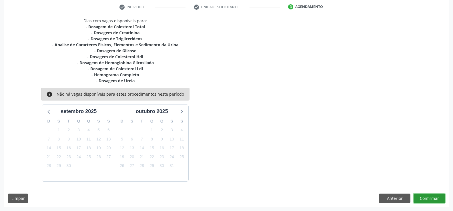
click at [427, 198] on button "Confirmar" at bounding box center [428, 199] width 31 height 10
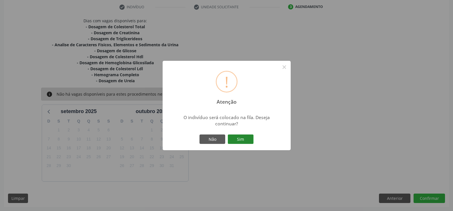
click at [240, 140] on button "Sim" at bounding box center [241, 140] width 26 height 10
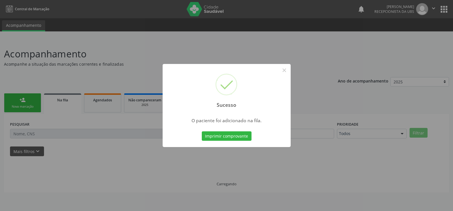
scroll to position [0, 0]
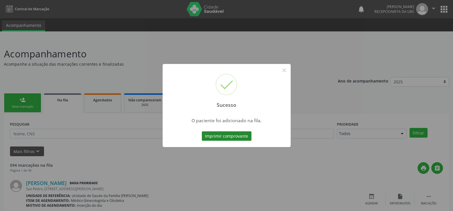
click at [223, 135] on button "Imprimir comprovante" at bounding box center [227, 136] width 50 height 10
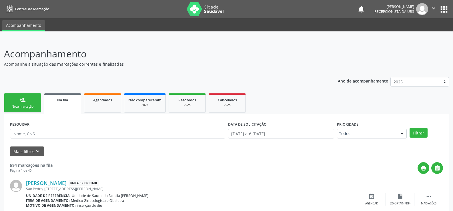
click at [28, 105] on div "Nova marcação" at bounding box center [22, 107] width 29 height 4
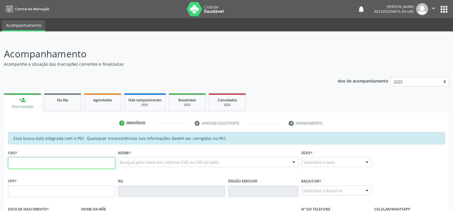
click at [57, 163] on input "text" at bounding box center [61, 162] width 107 height 11
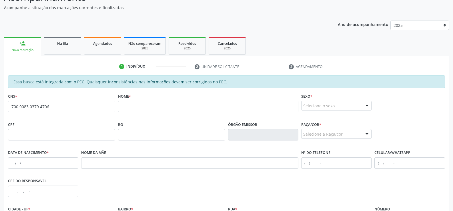
scroll to position [57, 0]
click at [56, 105] on input "700 0083 0379 4706" at bounding box center [61, 105] width 107 height 11
type input "7"
type input "898 0042 1268 9962"
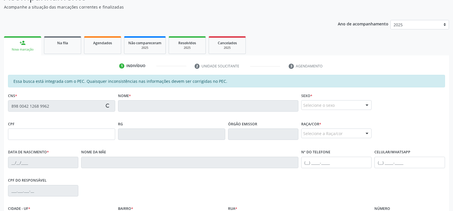
type input "149.989.274-85"
type input "04/11/2013"
type input "[PERSON_NAME]"
type input "(82) 99302-6012"
type input "S/N"
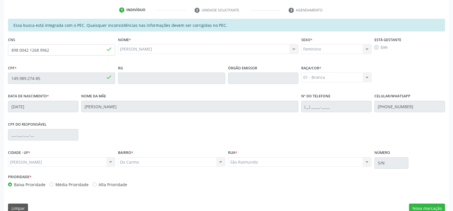
scroll to position [123, 0]
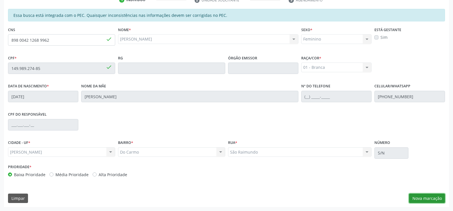
click at [425, 197] on button "Nova marcação" at bounding box center [427, 199] width 36 height 10
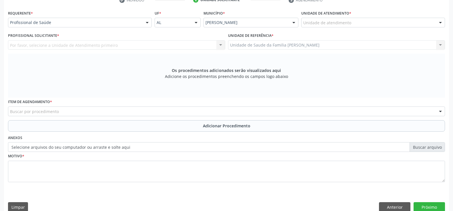
scroll to position [123, 0]
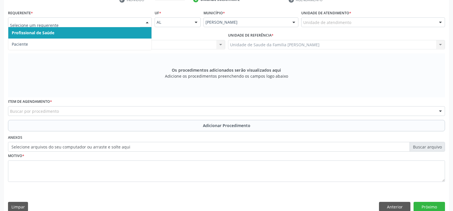
click at [146, 23] on div at bounding box center [147, 23] width 9 height 10
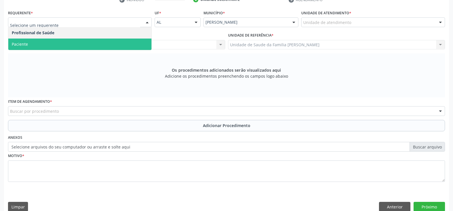
click at [112, 47] on span "Paciente" at bounding box center [79, 44] width 143 height 11
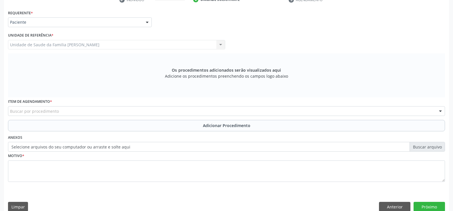
click at [117, 110] on div "Buscar por procedimento" at bounding box center [226, 111] width 437 height 10
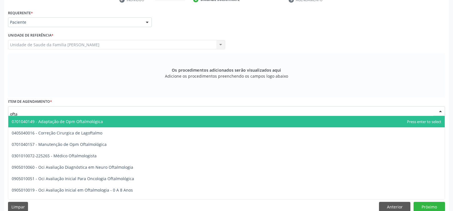
type input "oftal"
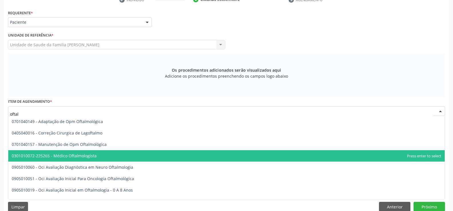
click at [93, 153] on span "0301010072-225265 - Médico Oftalmologista" at bounding box center [54, 155] width 85 height 5
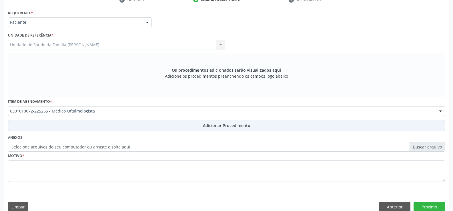
click at [215, 128] on span "Adicionar Procedimento" at bounding box center [226, 126] width 47 height 6
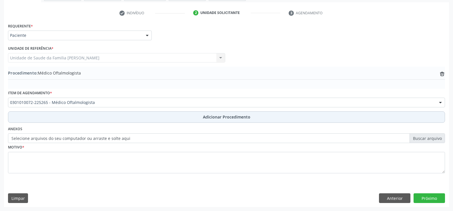
scroll to position [110, 0]
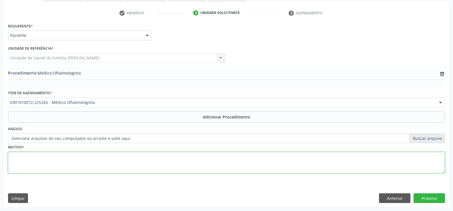
click at [102, 165] on textarea at bounding box center [226, 163] width 437 height 22
type textarea "Acuidade Visual Reduzida Para Longe h521 - miopia"
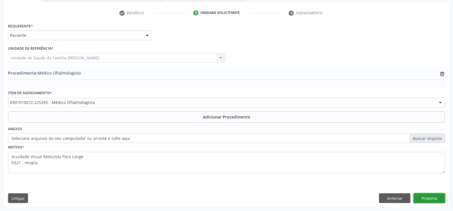
click at [428, 197] on button "Próximo" at bounding box center [428, 198] width 31 height 10
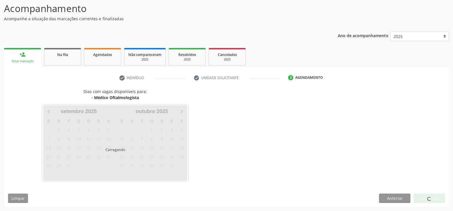
scroll to position [62, 0]
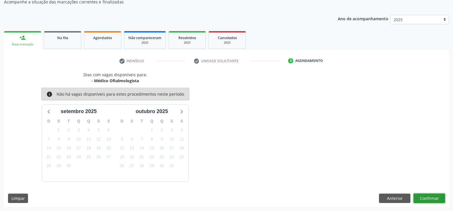
click at [428, 197] on button "Confirmar" at bounding box center [428, 199] width 31 height 10
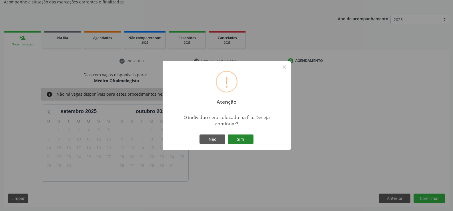
click at [239, 140] on button "Sim" at bounding box center [241, 140] width 26 height 10
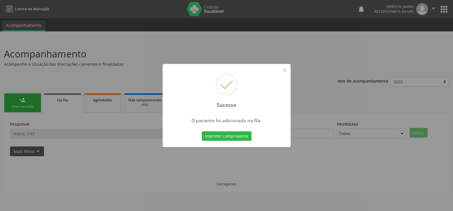
scroll to position [0, 0]
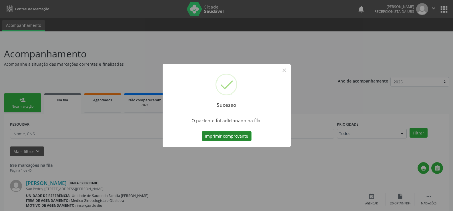
click at [227, 138] on button "Imprimir comprovante" at bounding box center [227, 136] width 50 height 10
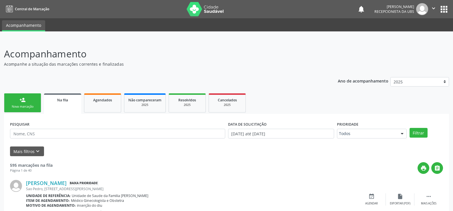
click at [37, 100] on link "person_add Nova marcação" at bounding box center [22, 102] width 37 height 19
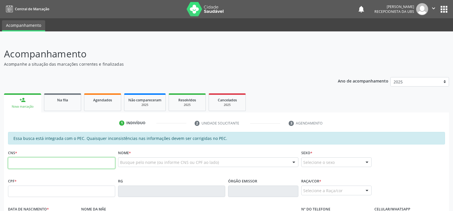
click at [79, 162] on input "text" at bounding box center [61, 162] width 107 height 11
type input "704 0031 4218 2370"
type input "096.406.624-61"
type input "03/02/2005"
type input "Josenilda dos Santos Silva"
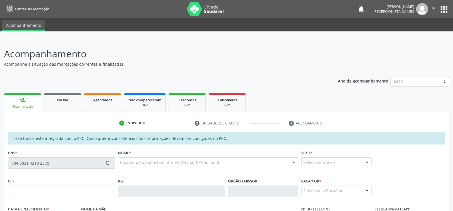
type input "(82) 99335-4875"
